Goal: Information Seeking & Learning: Learn about a topic

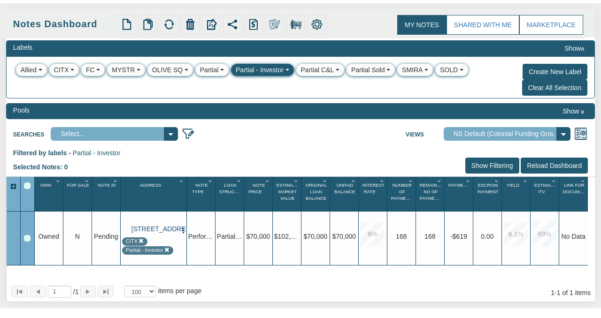
scroll to position [87, 0]
click at [154, 233] on link "[STREET_ADDRESS]" at bounding box center [154, 229] width 46 height 8
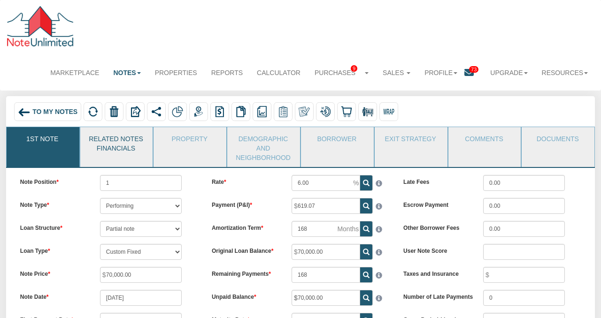
click at [123, 137] on link "Related Notes Financials" at bounding box center [116, 142] width 72 height 31
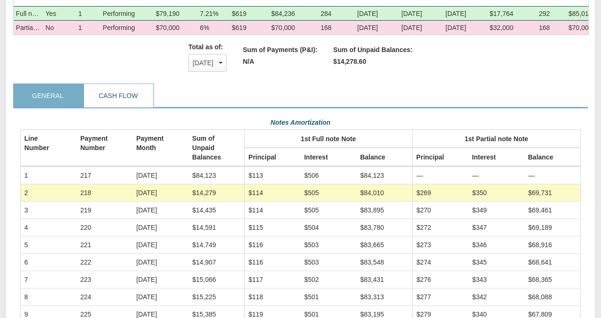
click at [118, 102] on link "Cash Flow" at bounding box center [118, 95] width 69 height 23
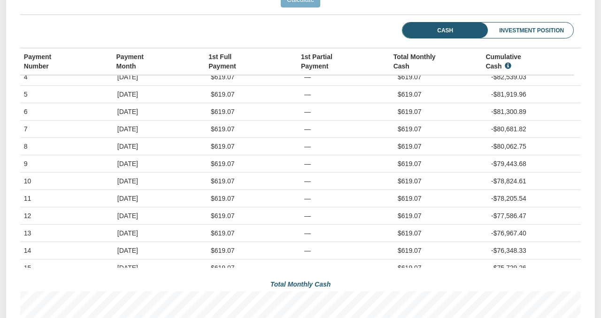
scroll to position [64, 0]
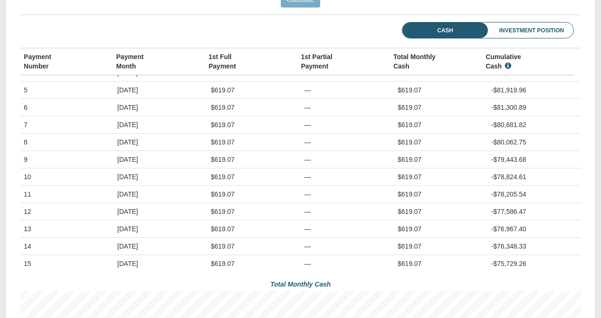
click at [540, 30] on li "Investment Position" at bounding box center [518, 31] width 109 height 16
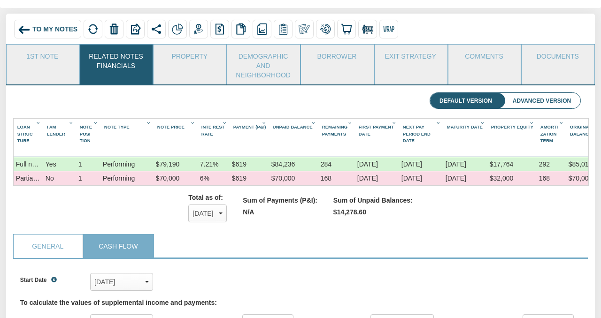
scroll to position [0, 0]
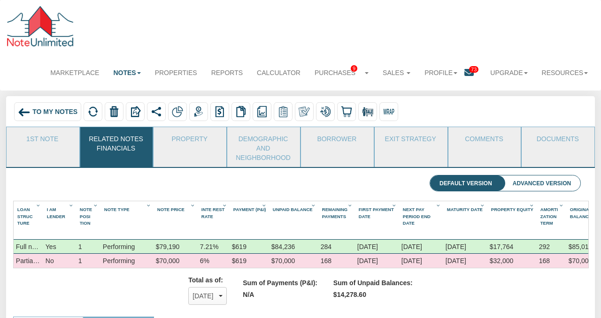
click at [22, 249] on div "Full note" at bounding box center [29, 247] width 30 height 14
click at [540, 183] on li "Advanced Version" at bounding box center [541, 184] width 77 height 16
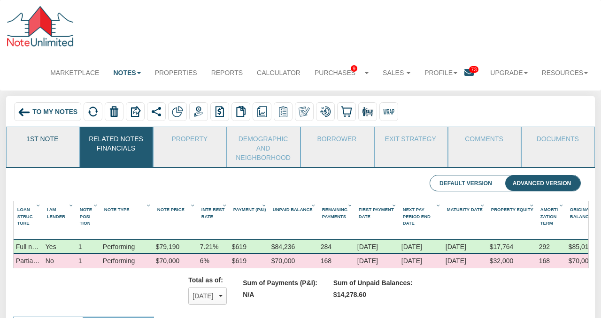
click at [51, 139] on link "1st Note" at bounding box center [43, 138] width 72 height 23
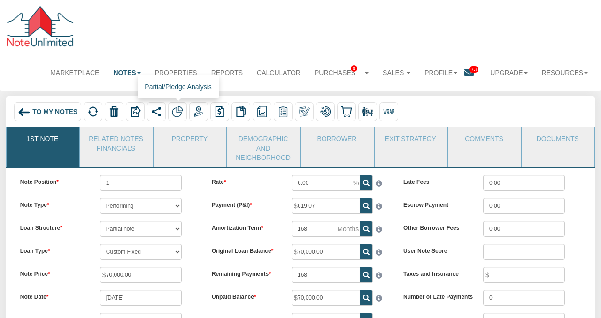
click at [176, 114] on img at bounding box center [177, 111] width 11 height 11
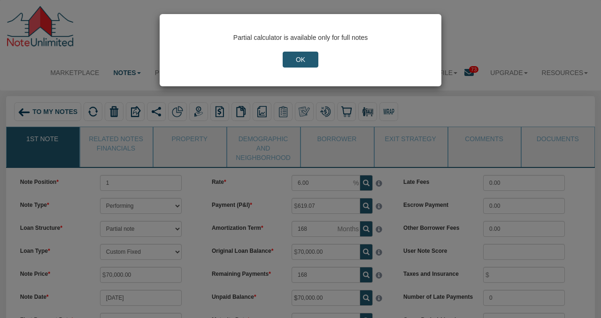
click at [298, 61] on input "OK" at bounding box center [301, 60] width 36 height 16
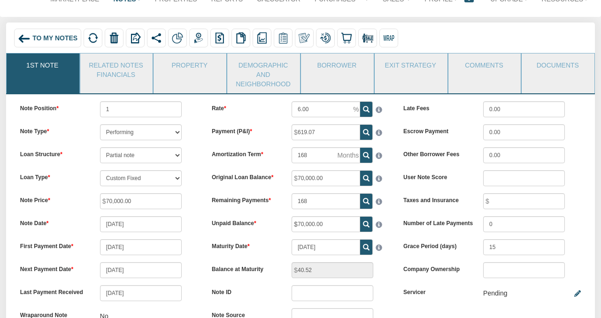
scroll to position [61, 0]
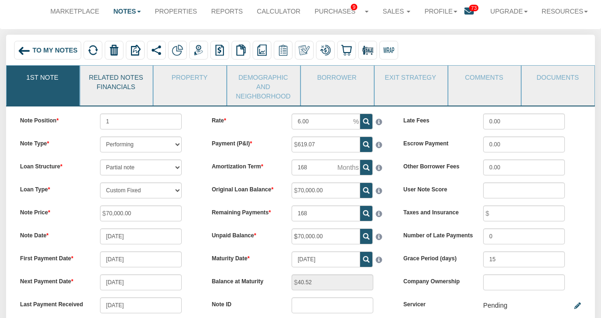
click at [128, 89] on link "Related Notes Financials" at bounding box center [116, 81] width 72 height 31
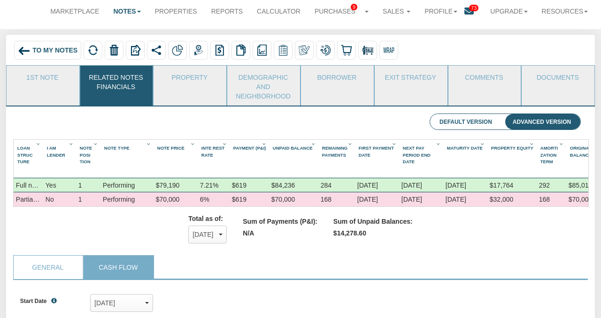
scroll to position [0, 27]
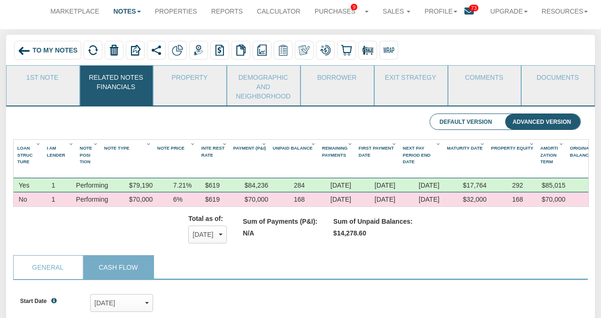
click at [478, 123] on li "Default Version" at bounding box center [465, 122] width 71 height 16
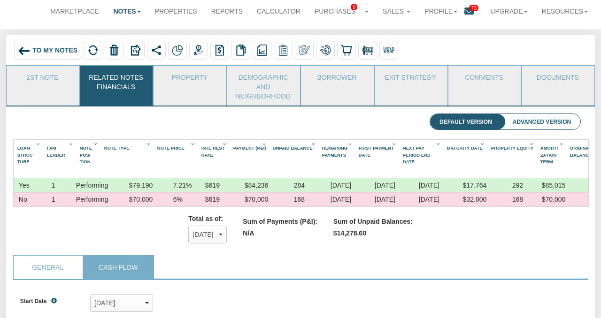
scroll to position [127, 560]
click at [389, 80] on link "Exit Strategy" at bounding box center [411, 77] width 72 height 23
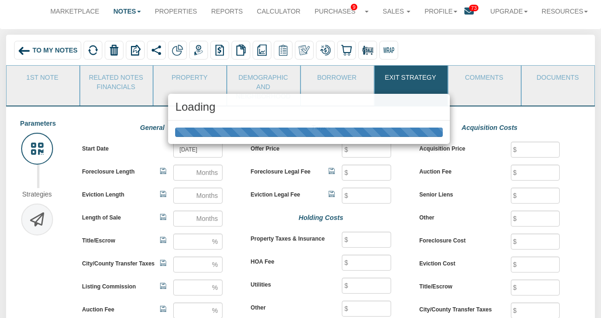
scroll to position [0, 0]
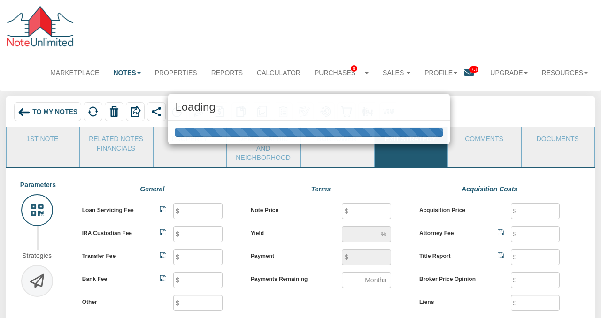
type input "40"
type input "25"
type input "500"
type input "250"
type input "70,000"
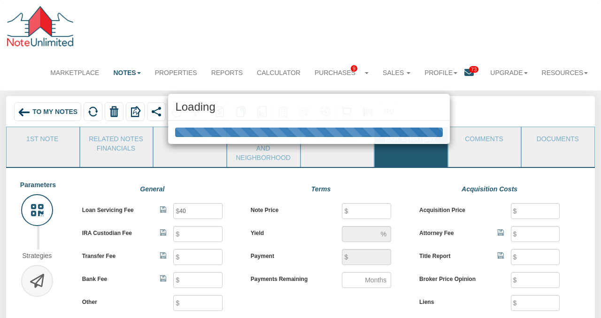
type input "6.1"
type input "619.07"
type input "168"
type input "70,000"
type input "500"
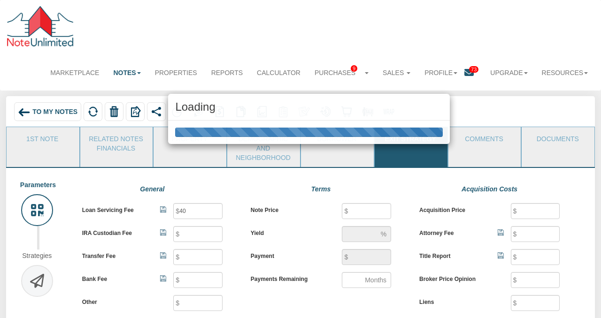
type input "100"
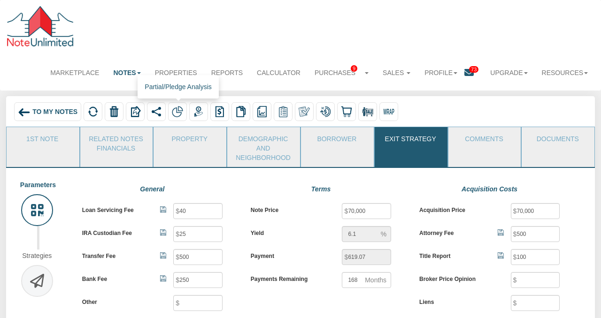
click at [176, 111] on img at bounding box center [177, 111] width 11 height 11
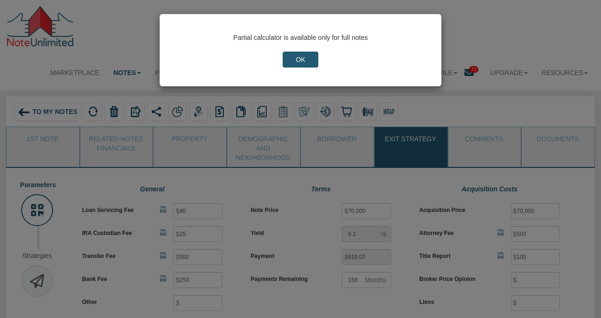
click at [303, 60] on input "OK" at bounding box center [301, 60] width 36 height 16
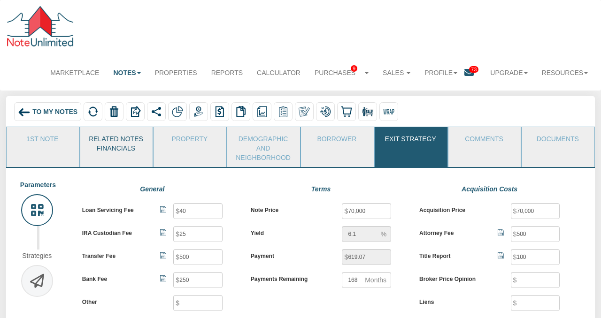
click at [127, 143] on link "Related Notes Financials" at bounding box center [116, 142] width 72 height 31
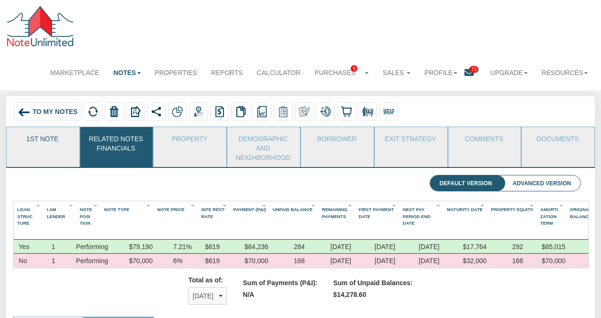
scroll to position [127, 560]
click at [43, 140] on link "1st Note" at bounding box center [43, 138] width 72 height 23
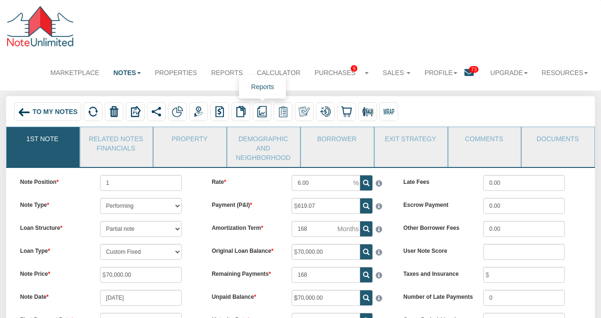
click at [261, 111] on img at bounding box center [261, 111] width 11 height 11
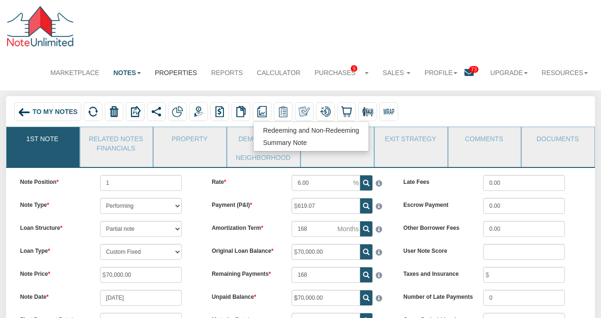
click at [177, 68] on link "Properties" at bounding box center [176, 72] width 56 height 21
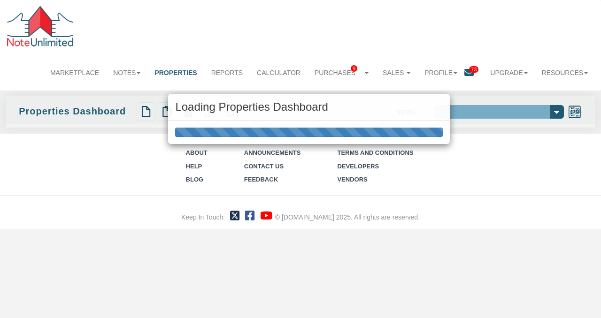
select select "138"
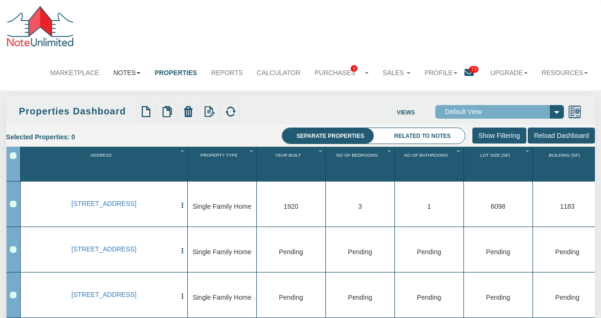
click at [130, 73] on link "Notes" at bounding box center [126, 72] width 41 height 21
click at [113, 92] on link "Dashboard" at bounding box center [110, 92] width 74 height 12
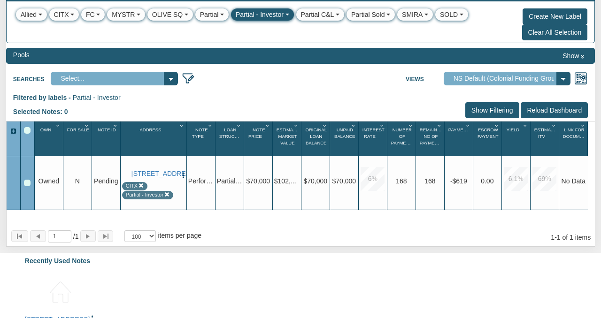
scroll to position [140, 0]
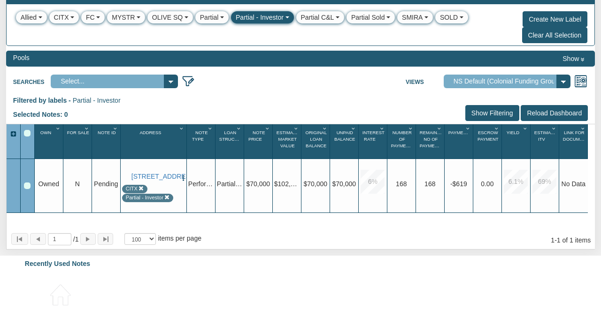
click at [548, 35] on button "Clear All Selection" at bounding box center [555, 35] width 66 height 16
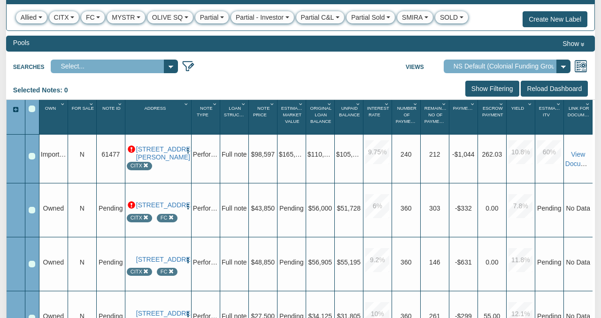
scroll to position [0, 0]
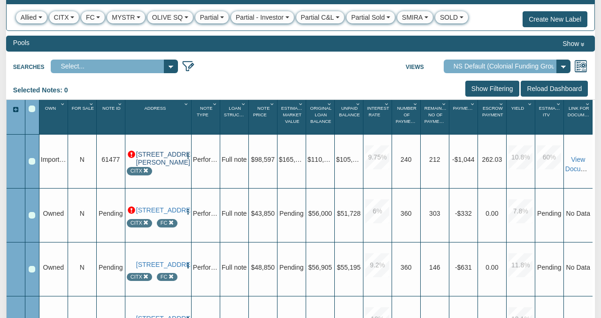
click at [152, 161] on link "[STREET_ADDRESS][PERSON_NAME]" at bounding box center [159, 159] width 46 height 16
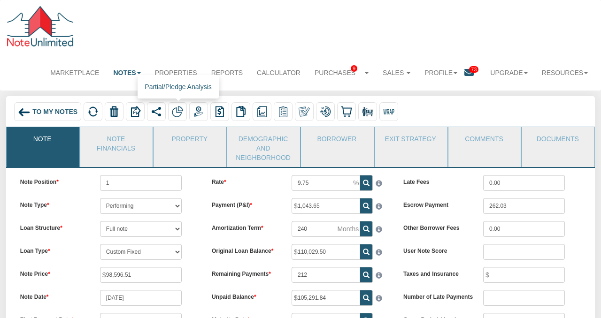
click at [177, 111] on img at bounding box center [177, 111] width 11 height 11
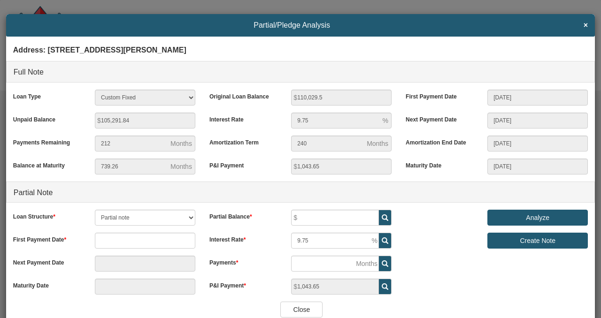
scroll to position [26, 0]
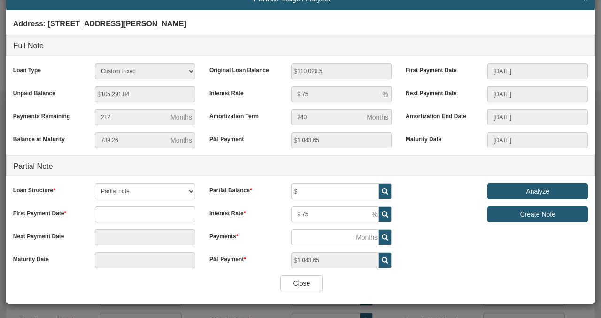
click at [539, 191] on input "Analyze" at bounding box center [537, 191] width 100 height 16
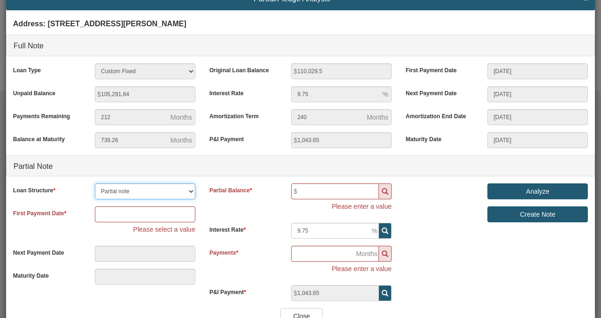
click at [189, 191] on select "Partial note Pledge note Split Payment note" at bounding box center [145, 191] width 100 height 16
select select "object:32319"
click at [95, 183] on select "Partial note Pledge note Split Payment note" at bounding box center [145, 191] width 100 height 16
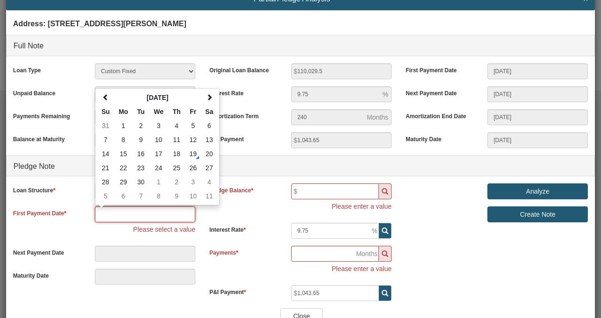
click at [136, 215] on input "text" at bounding box center [145, 214] width 100 height 16
type input "08/01/2025"
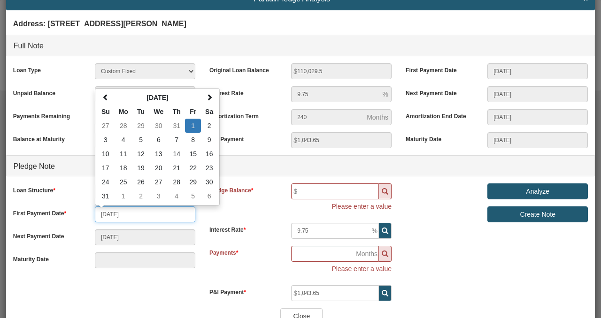
click at [107, 214] on input "08/01/2025" at bounding box center [145, 214] width 100 height 16
type input "10/01/2025"
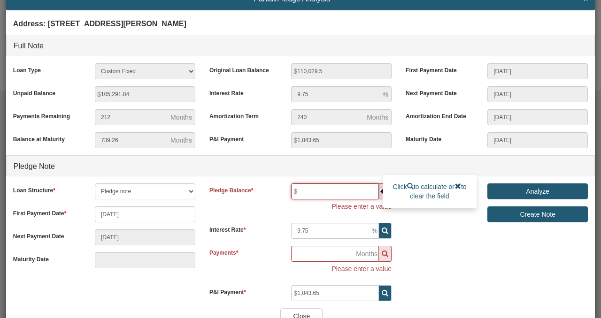
click at [318, 191] on input "text" at bounding box center [335, 191] width 88 height 16
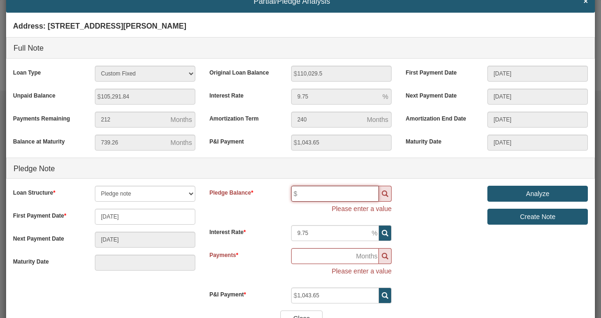
scroll to position [34, 0]
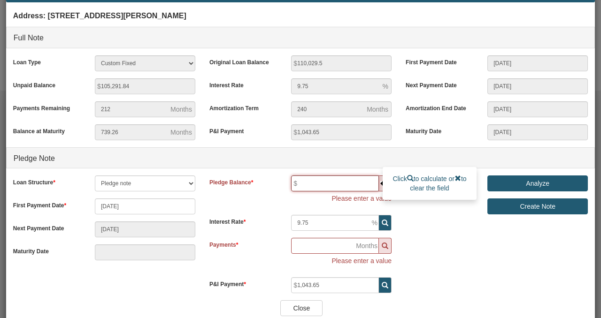
click at [317, 184] on input "text" at bounding box center [335, 184] width 88 height 16
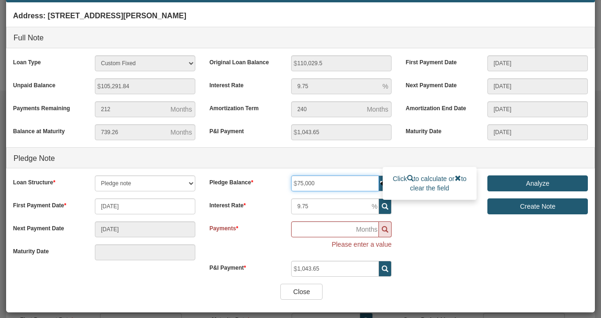
type input "75,000"
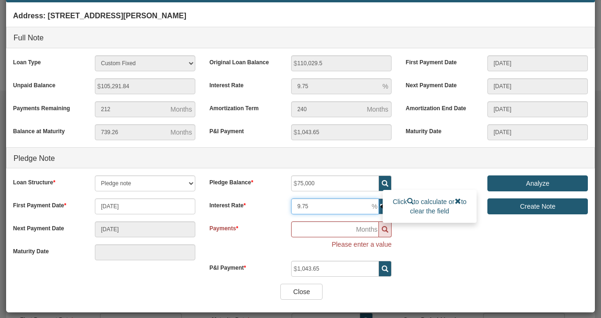
click at [345, 205] on input "9.75" at bounding box center [335, 207] width 88 height 16
type input "9"
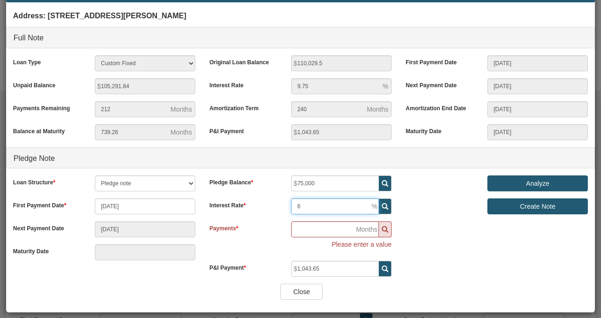
type input "6"
click at [459, 242] on div "Address: 14601 Hollowell Road, Albany, IN, 47320 Full Note Loan Type 30 Year Fi…" at bounding box center [300, 145] width 589 height 277
click at [382, 229] on icon at bounding box center [385, 229] width 7 height 7
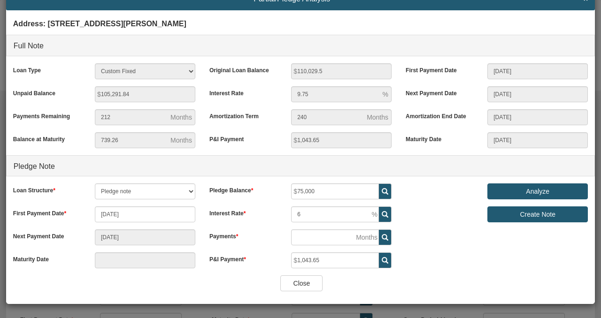
type input "03/01/2033"
type input "90"
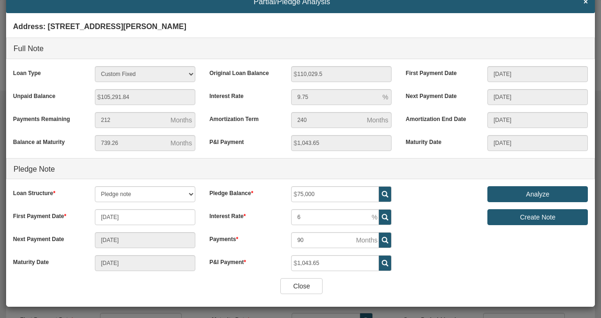
click at [536, 195] on input "Analyze" at bounding box center [537, 194] width 100 height 16
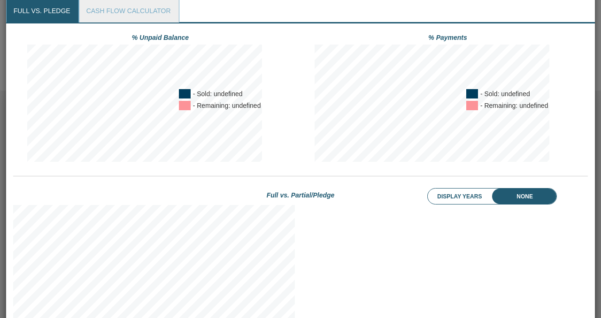
scroll to position [309, 0]
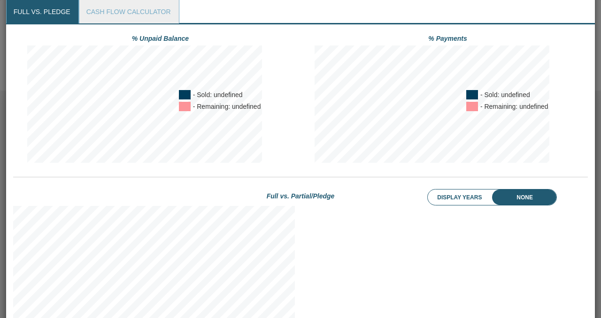
click at [465, 198] on li "Display Years" at bounding box center [466, 198] width 77 height 16
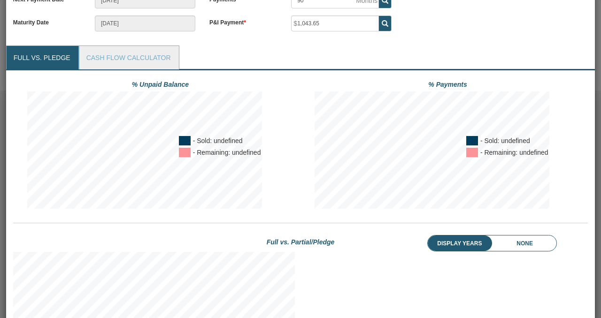
scroll to position [261, 0]
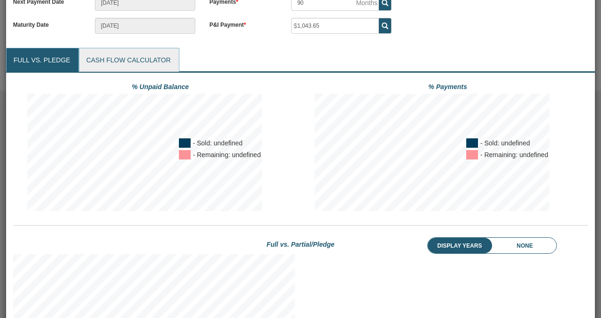
click at [139, 58] on link "Cash Flow Calculator" at bounding box center [128, 59] width 99 height 23
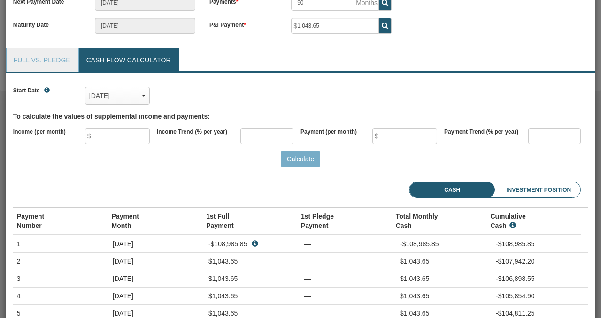
scroll to position [127, 574]
click at [34, 61] on link "Full vs. Pledge" at bounding box center [42, 59] width 71 height 23
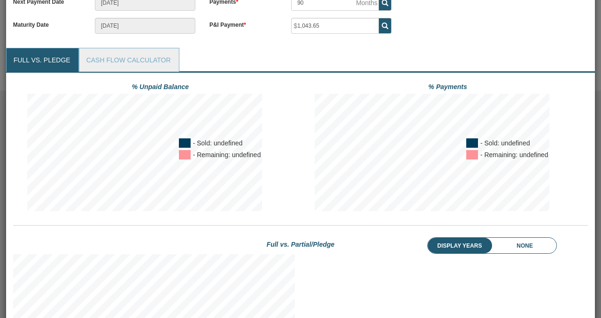
click at [522, 245] on li "None" at bounding box center [531, 246] width 49 height 16
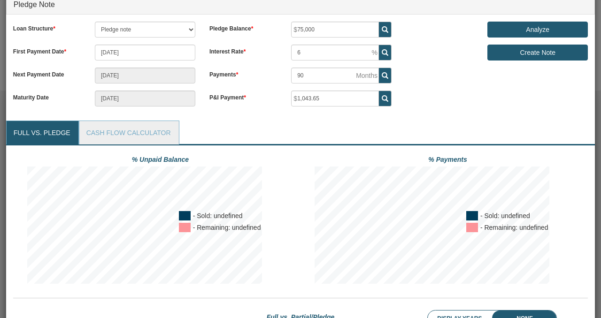
scroll to position [187, 0]
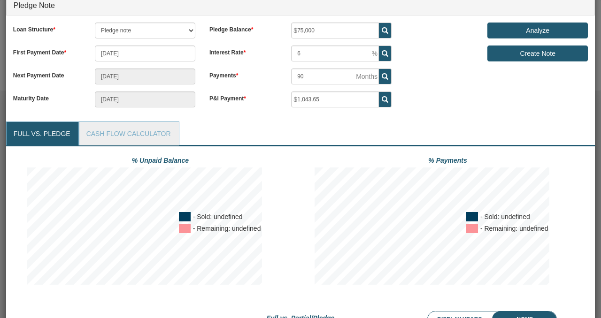
click at [536, 31] on input "Analyze" at bounding box center [537, 31] width 100 height 16
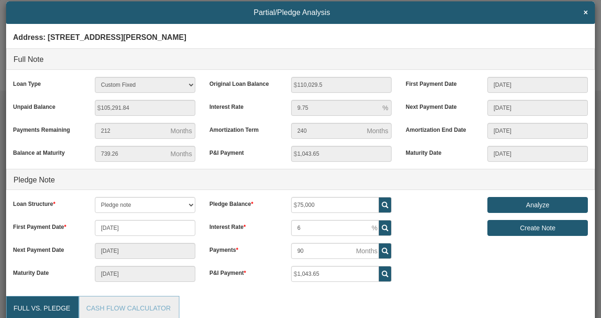
scroll to position [0, 0]
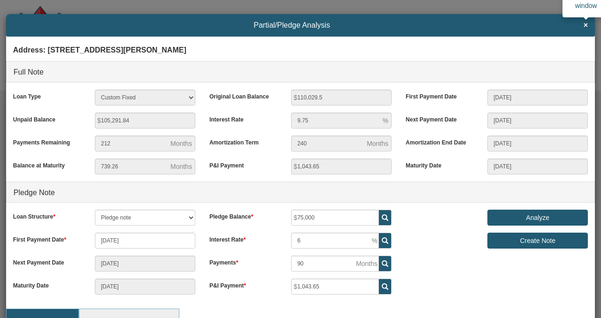
click at [583, 28] on span "×" at bounding box center [585, 25] width 4 height 8
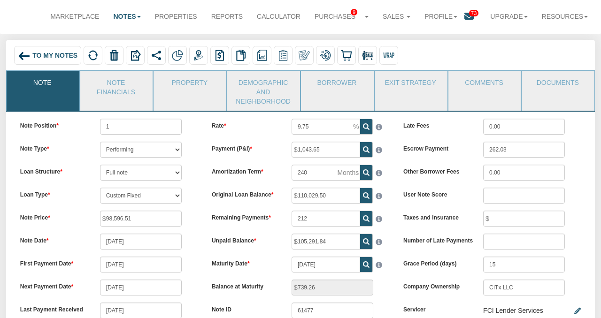
scroll to position [54, 0]
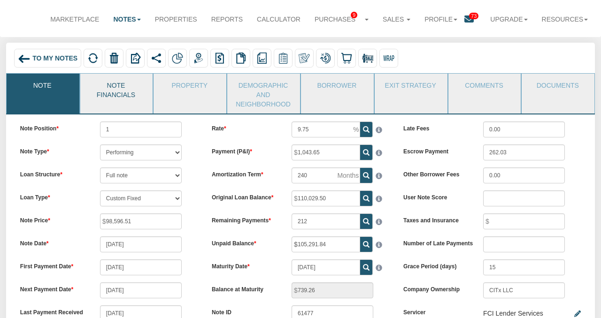
click at [130, 91] on link "Note Financials" at bounding box center [116, 89] width 72 height 31
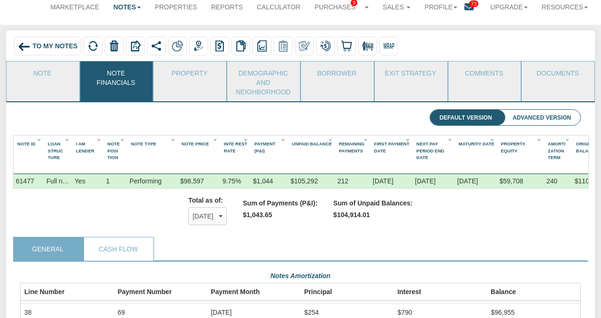
scroll to position [0, 0]
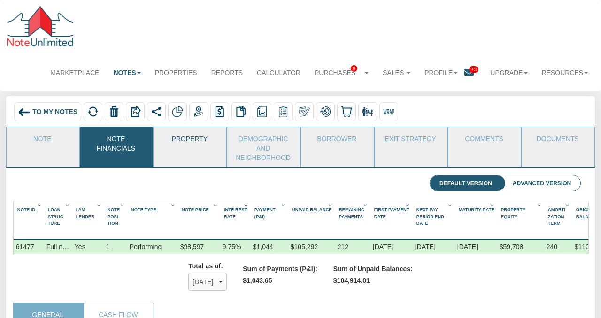
click at [184, 140] on link "Property" at bounding box center [189, 138] width 72 height 23
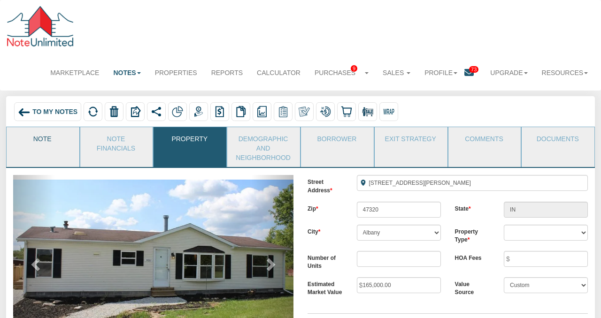
click at [43, 137] on link "Note" at bounding box center [43, 138] width 72 height 23
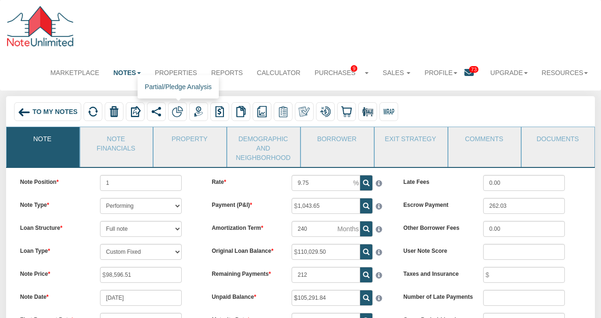
click at [181, 109] on img at bounding box center [177, 111] width 11 height 11
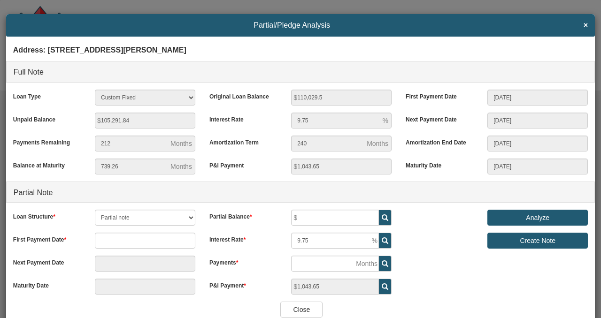
click at [536, 219] on input "Analyze" at bounding box center [537, 218] width 100 height 16
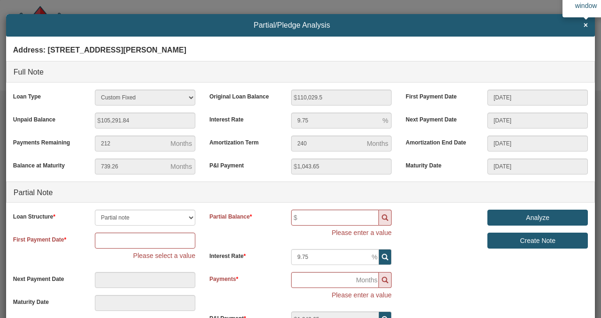
click at [585, 27] on span "×" at bounding box center [585, 25] width 4 height 8
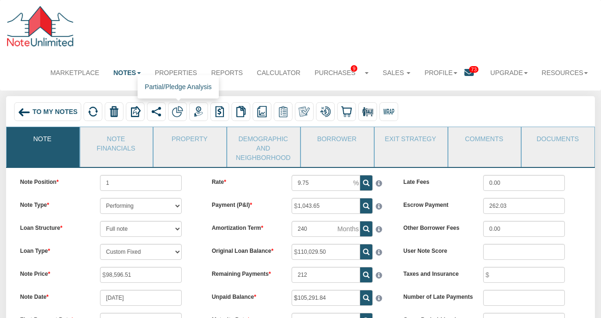
click at [176, 110] on img at bounding box center [177, 111] width 11 height 11
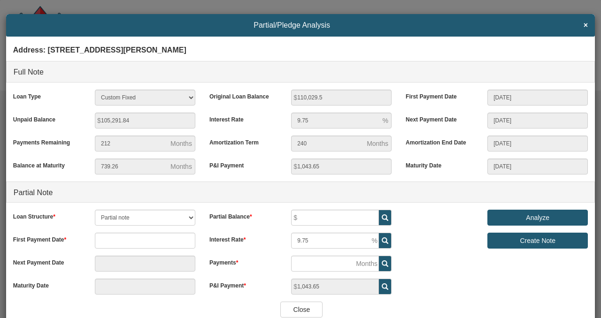
click at [548, 216] on input "Analyze" at bounding box center [537, 218] width 100 height 16
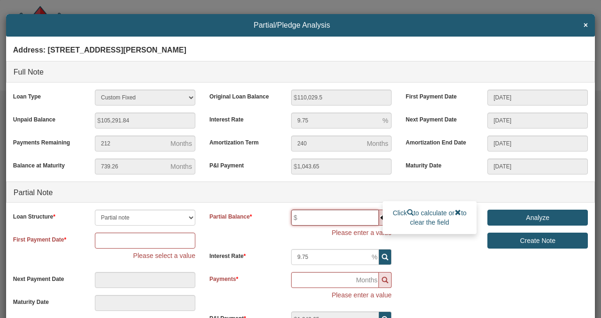
click at [335, 219] on input "text" at bounding box center [335, 218] width 88 height 16
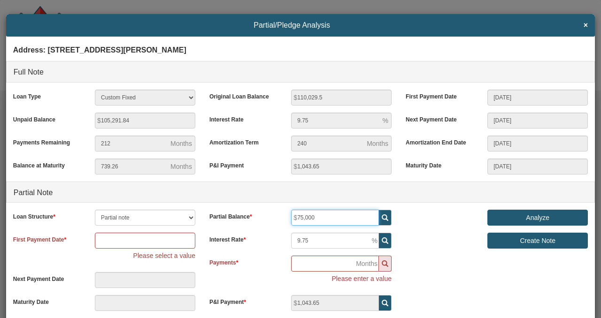
type input "75,000"
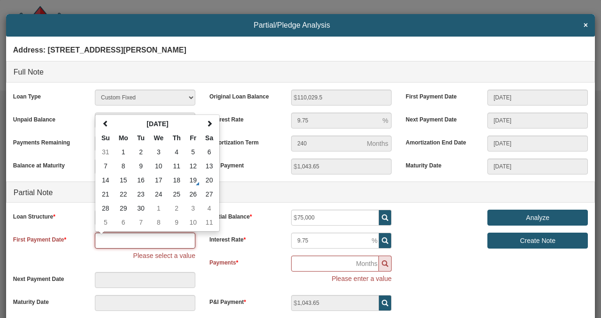
click at [137, 243] on input "text" at bounding box center [145, 241] width 100 height 16
type input "08/01/2025"
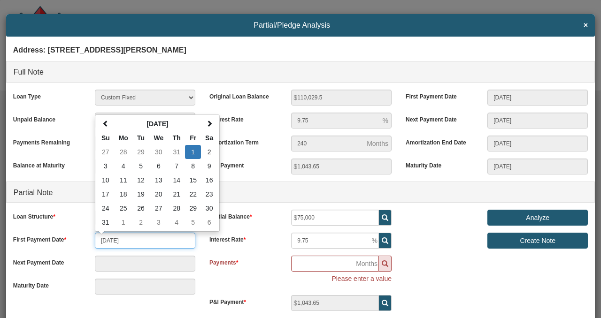
type input "08/01/2025"
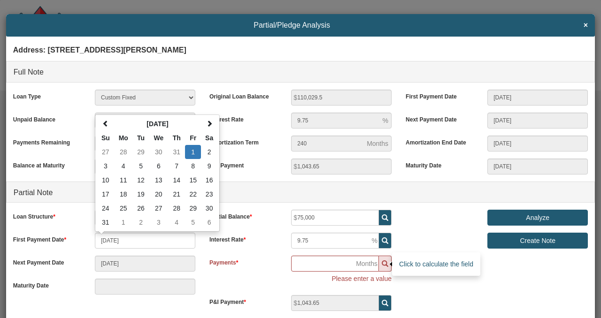
click at [382, 262] on icon at bounding box center [385, 263] width 7 height 7
type input "08/01/2034"
type input "109"
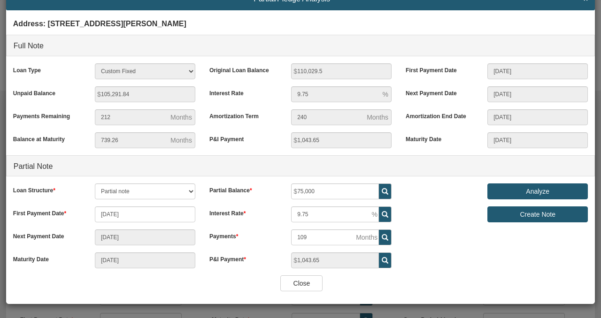
scroll to position [26, 0]
click at [532, 191] on input "Analyze" at bounding box center [537, 191] width 100 height 16
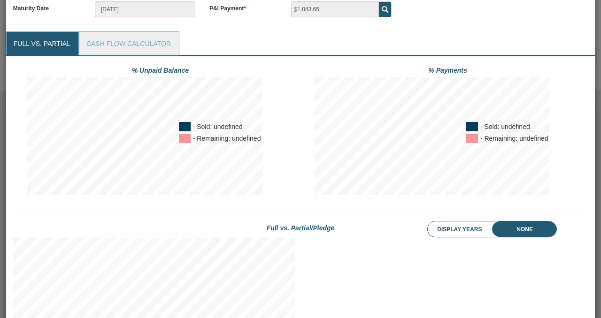
scroll to position [280, 0]
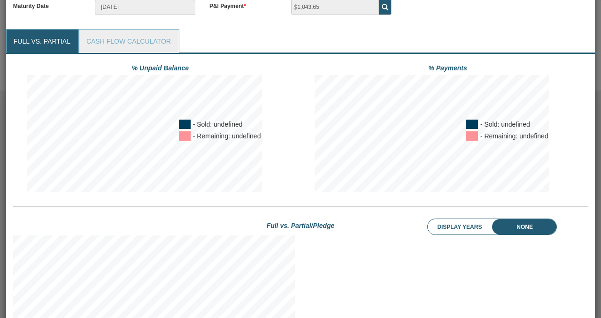
click at [184, 136] on div at bounding box center [185, 135] width 12 height 9
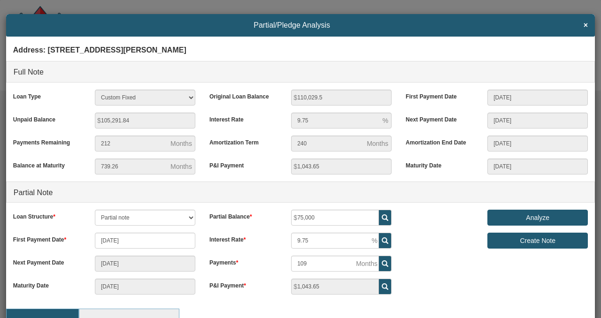
scroll to position [1, 0]
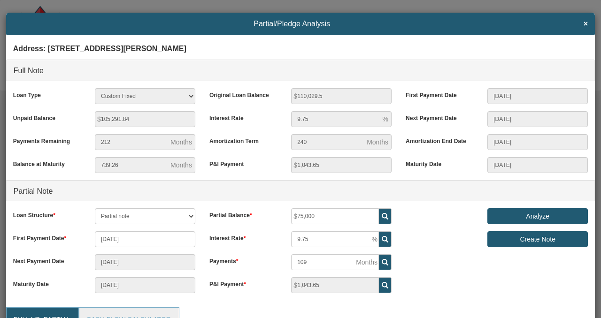
click at [581, 26] on h4 "Partial/Pledge Analysis ×" at bounding box center [300, 24] width 574 height 8
click at [582, 24] on h4 "Partial/Pledge Analysis ×" at bounding box center [300, 24] width 574 height 8
click at [585, 23] on span "×" at bounding box center [585, 24] width 4 height 8
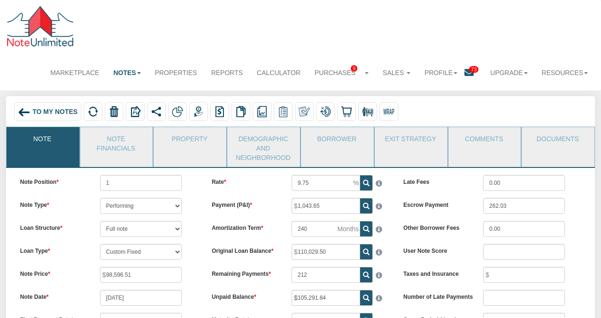
click at [126, 72] on link "Notes" at bounding box center [126, 72] width 41 height 21
click at [115, 91] on link "Dashboard" at bounding box center [110, 92] width 74 height 12
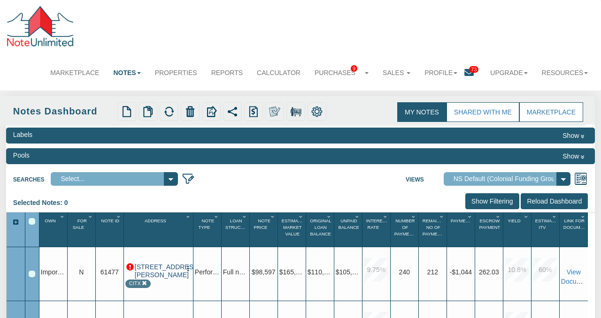
scroll to position [148, 0]
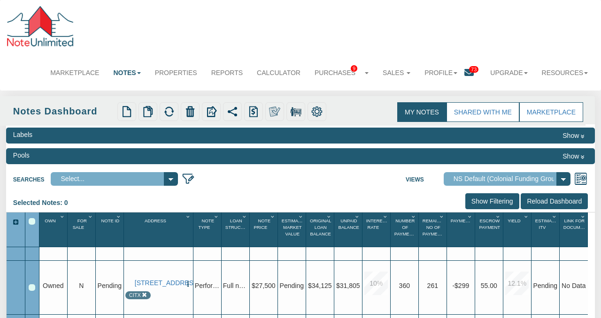
click at [102, 179] on select "Select..." at bounding box center [114, 179] width 127 height 14
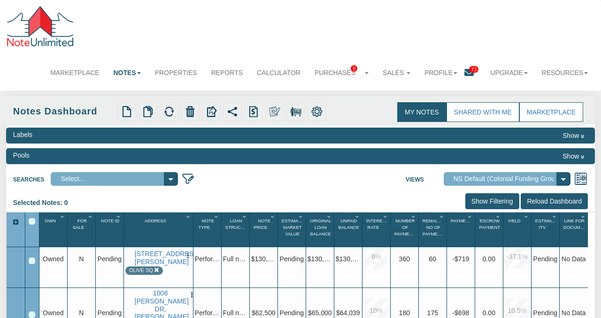
scroll to position [374, 0]
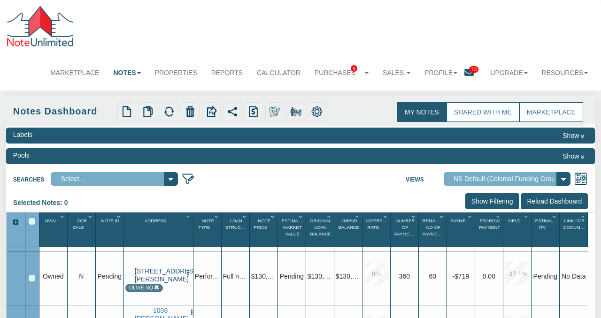
click at [152, 272] on link "[STREET_ADDRESS][PERSON_NAME]" at bounding box center [158, 276] width 47 height 16
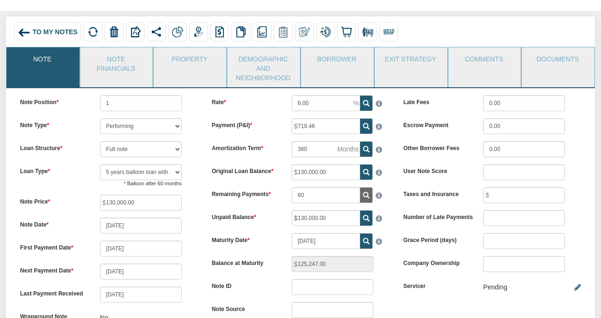
scroll to position [79, 0]
click at [107, 58] on link "Note Financials" at bounding box center [116, 63] width 72 height 31
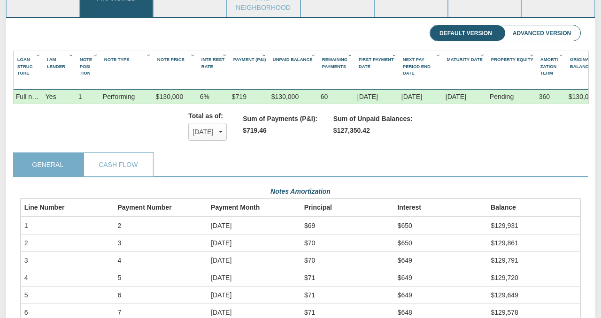
scroll to position [154, 0]
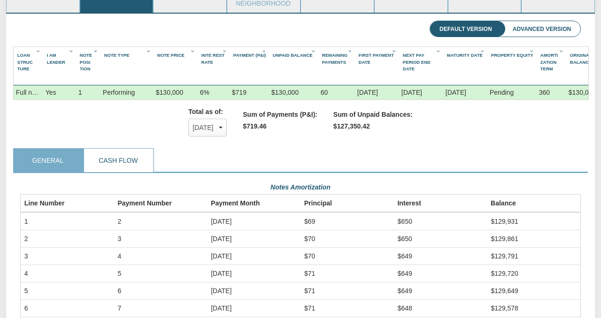
click at [118, 152] on link "Cash Flow" at bounding box center [118, 160] width 69 height 23
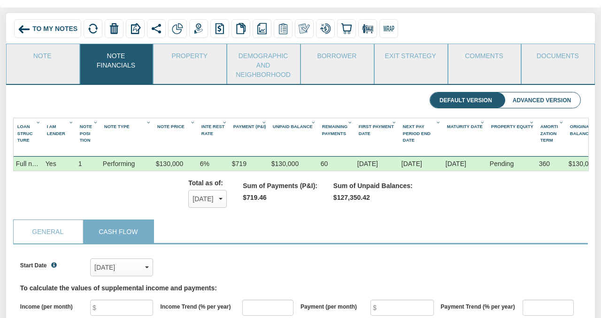
scroll to position [83, 0]
click at [179, 27] on img at bounding box center [177, 28] width 11 height 11
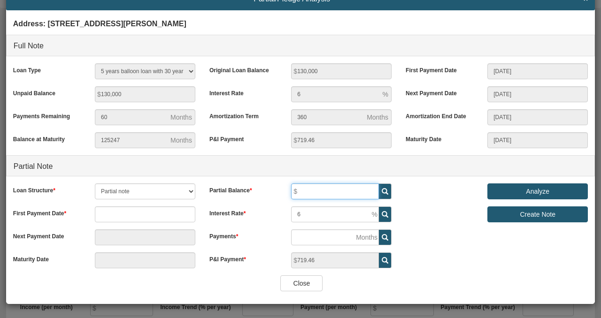
scroll to position [26, 0]
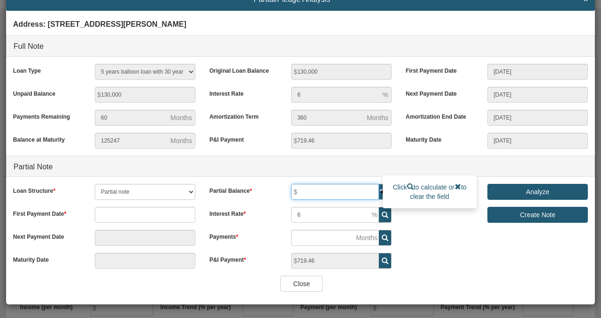
click at [324, 191] on input "text" at bounding box center [335, 192] width 88 height 16
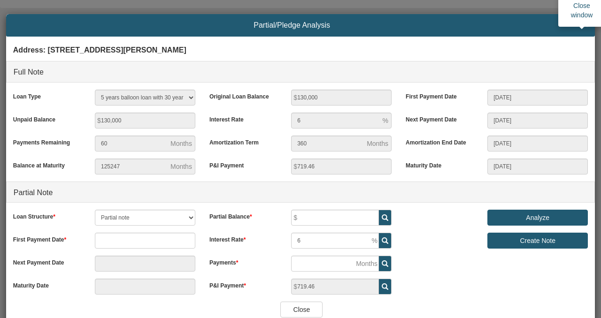
click at [584, 26] on span "×" at bounding box center [585, 25] width 4 height 8
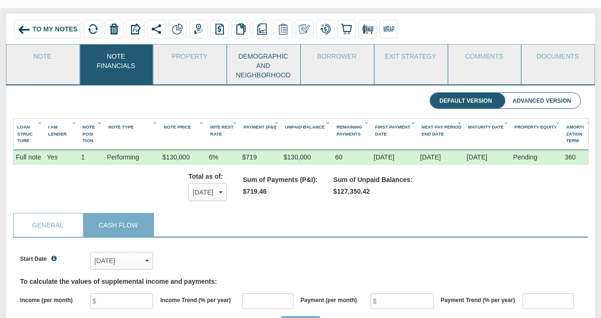
click at [253, 63] on link "Demographic and Neighborhood" at bounding box center [263, 65] width 72 height 40
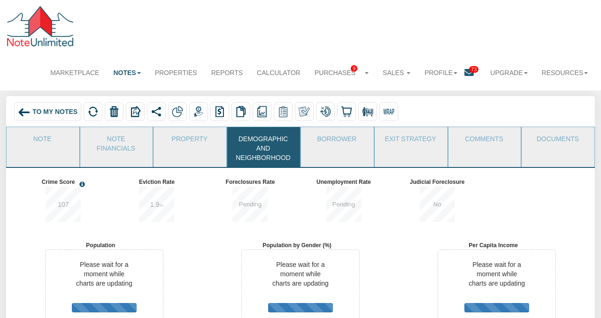
click at [126, 73] on link "Notes" at bounding box center [126, 72] width 41 height 21
click at [109, 91] on link "Dashboard" at bounding box center [110, 92] width 74 height 12
